Goal: Navigation & Orientation: Understand site structure

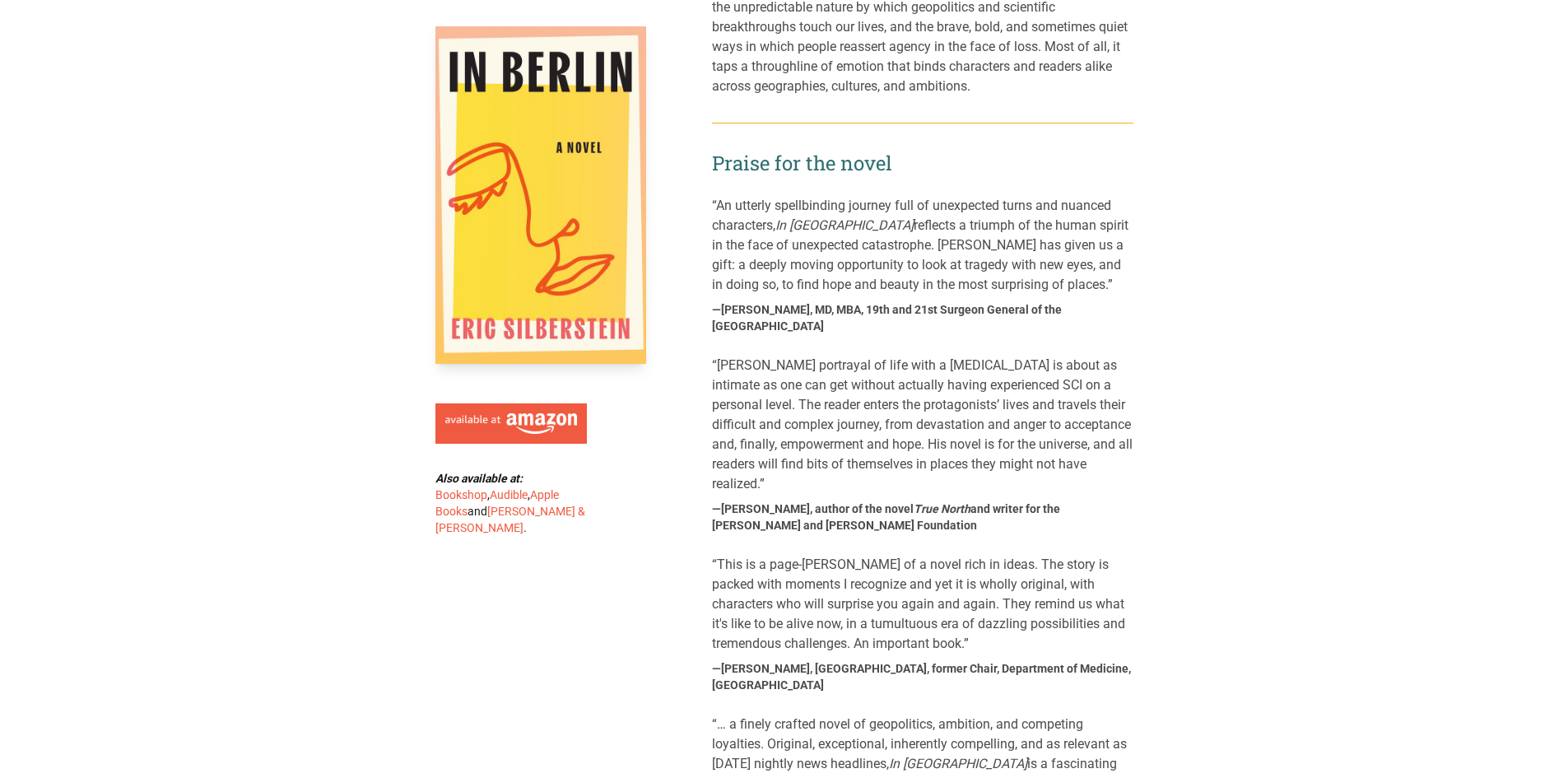
scroll to position [741, 0]
drag, startPoint x: 1128, startPoint y: 270, endPoint x: 718, endPoint y: 278, distance: 410.1
click at [718, 278] on div "“An utterly spellbinding journey full of unexpected turns and nuanced character…" at bounding box center [923, 269] width 421 height 140
click at [1217, 487] on main "Also available at: Bookshop , Audible , Apple Books and Barnes & Noble . In Ber…" at bounding box center [784, 769] width 1568 height 2894
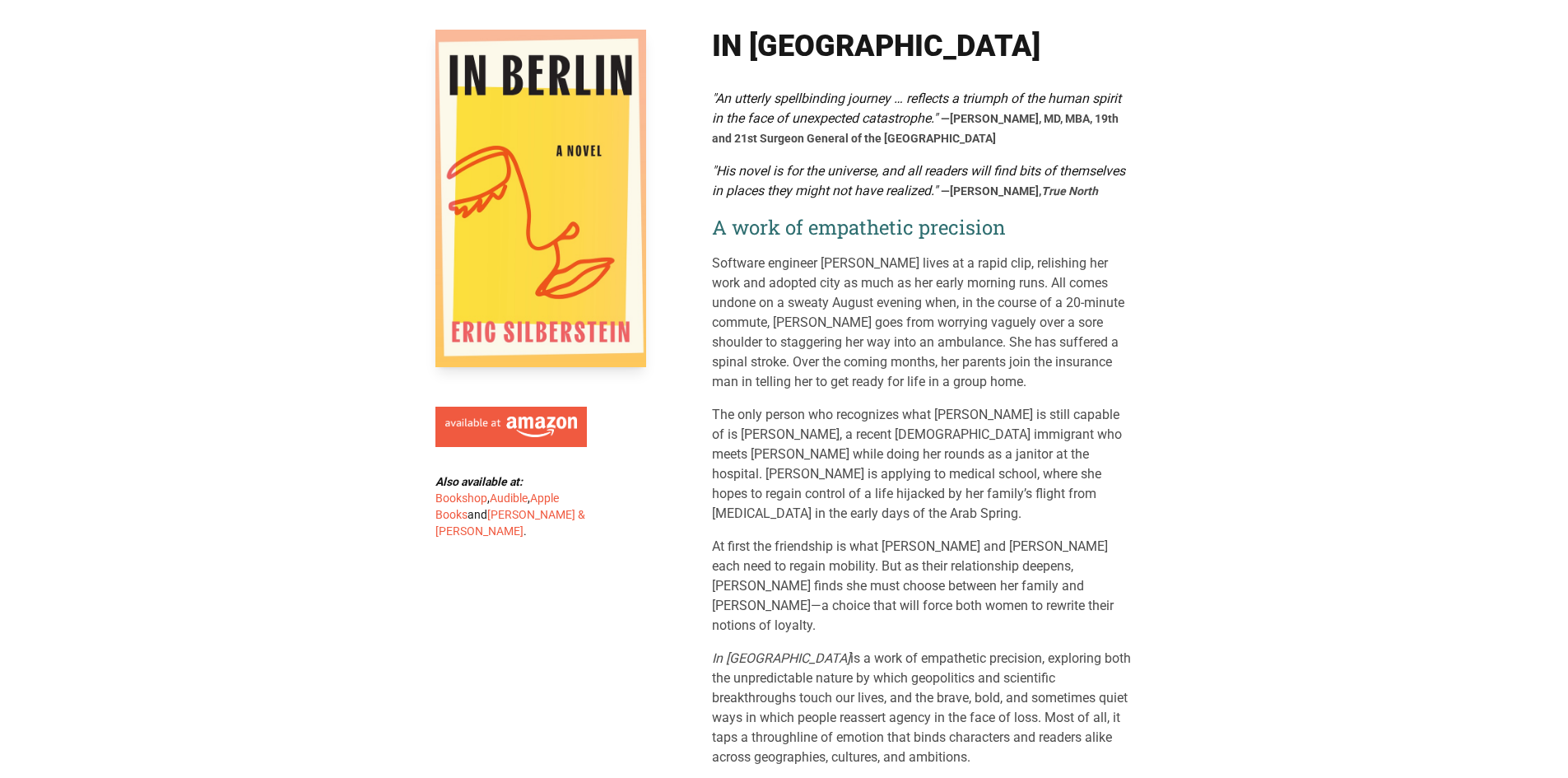
scroll to position [0, 0]
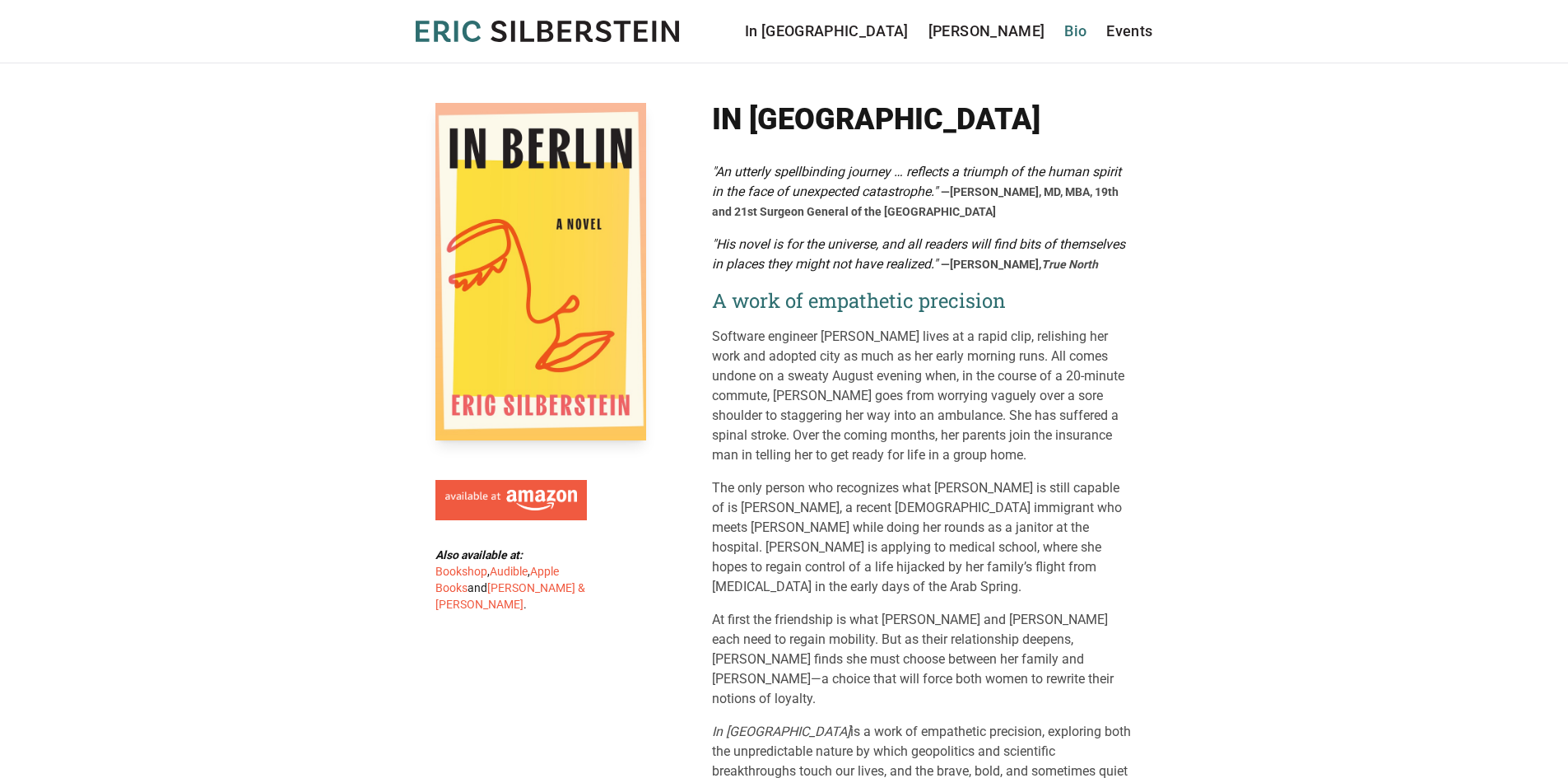
click at [1078, 35] on link "Bio" at bounding box center [1076, 31] width 22 height 23
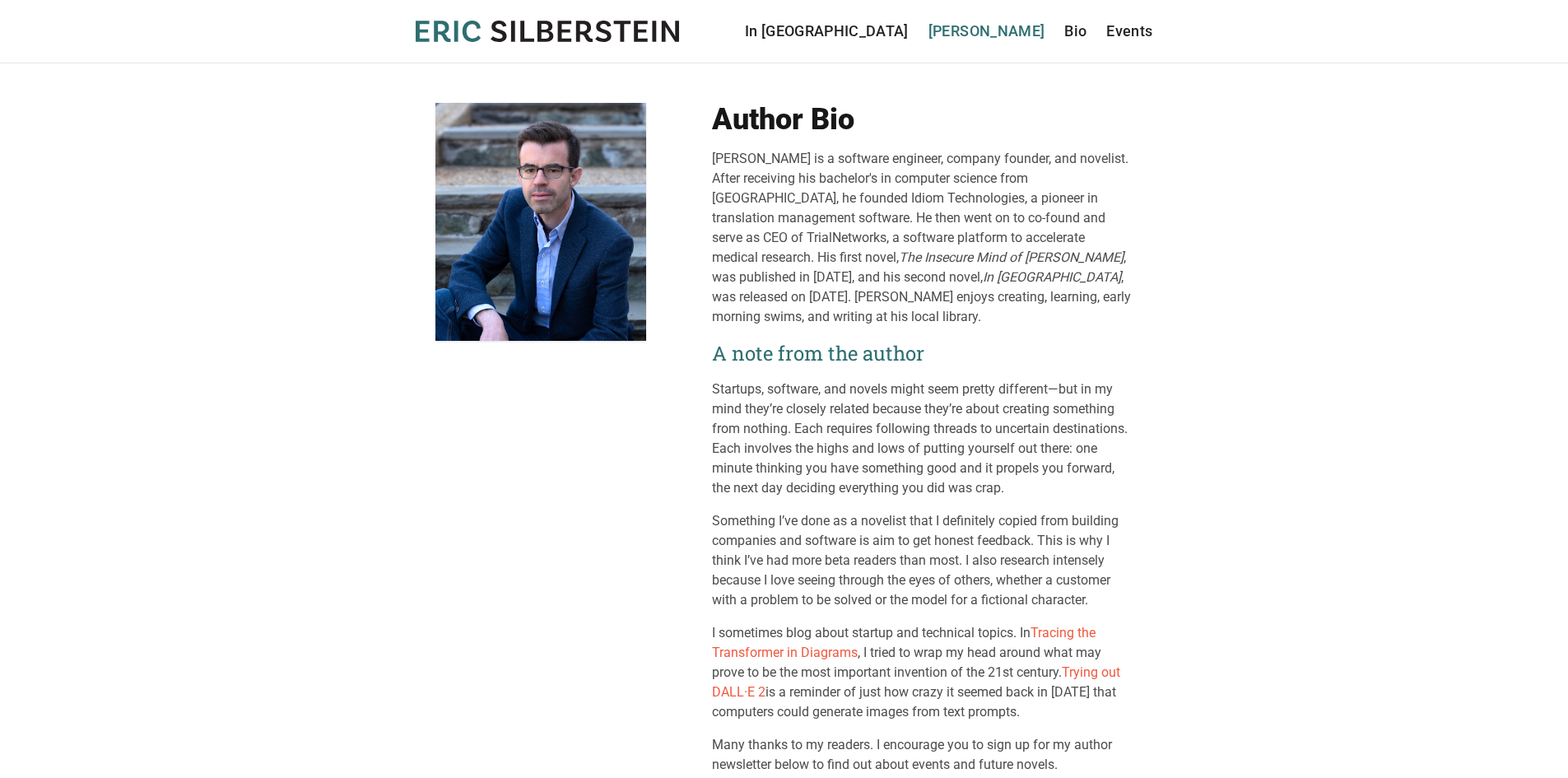
click at [1004, 36] on link "[PERSON_NAME]" at bounding box center [986, 31] width 117 height 23
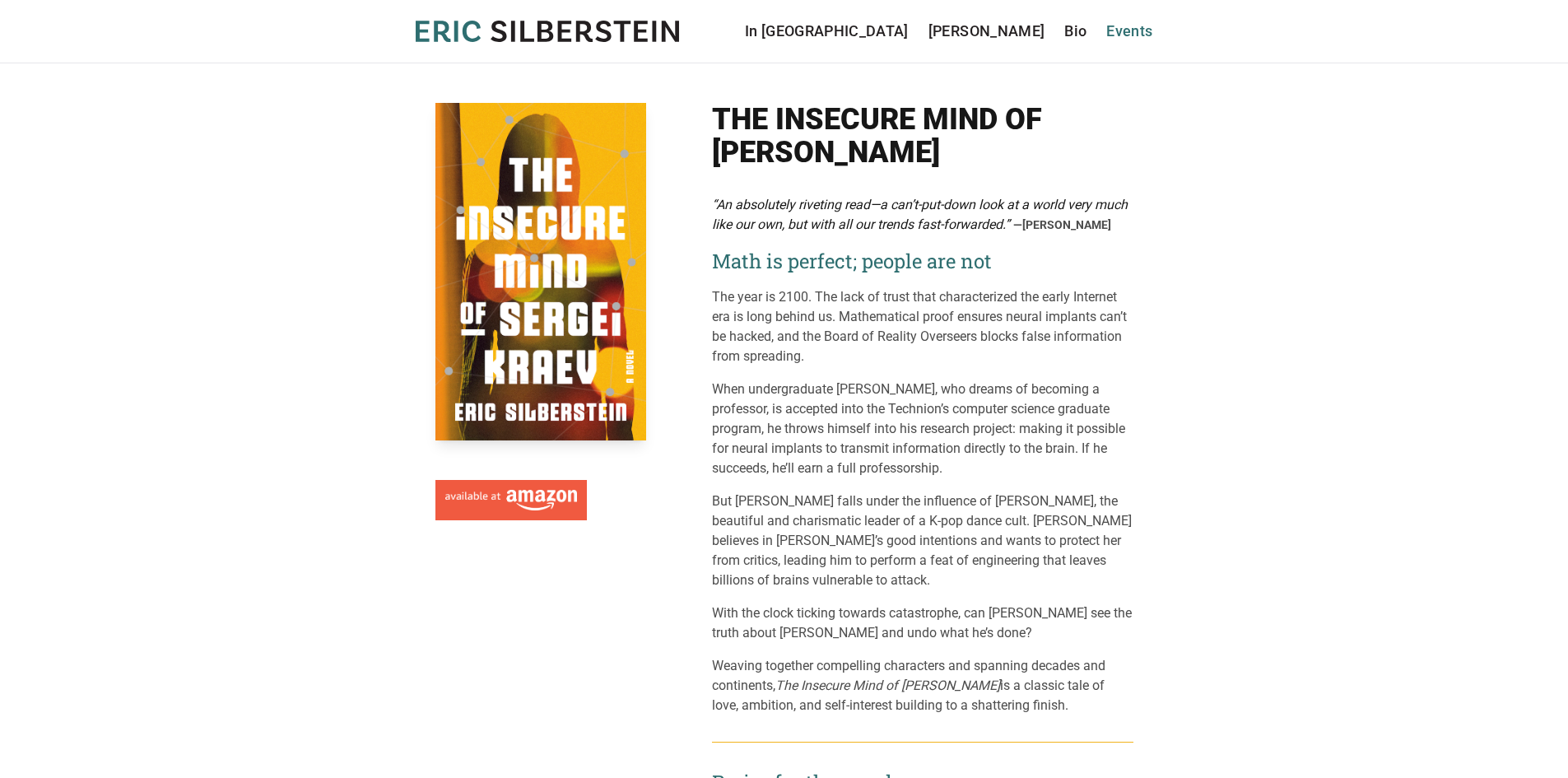
click at [1115, 30] on link "Events" at bounding box center [1129, 31] width 46 height 23
